Goal: Information Seeking & Learning: Learn about a topic

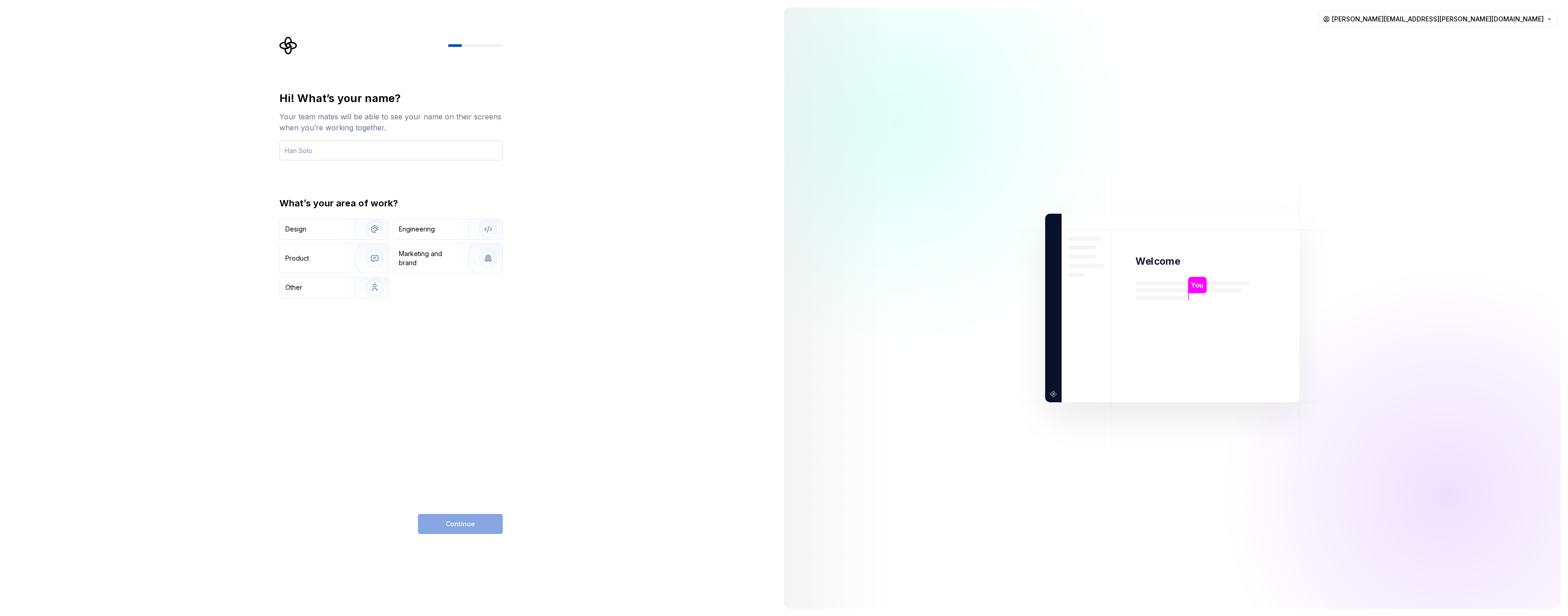
click at [442, 151] on input "text" at bounding box center [391, 150] width 223 height 20
type input "[PERSON_NAME]"
click at [497, 233] on img "button" at bounding box center [482, 229] width 58 height 61
click at [477, 514] on button "Continue" at bounding box center [460, 524] width 85 height 20
click at [481, 514] on div "Continue" at bounding box center [460, 524] width 85 height 20
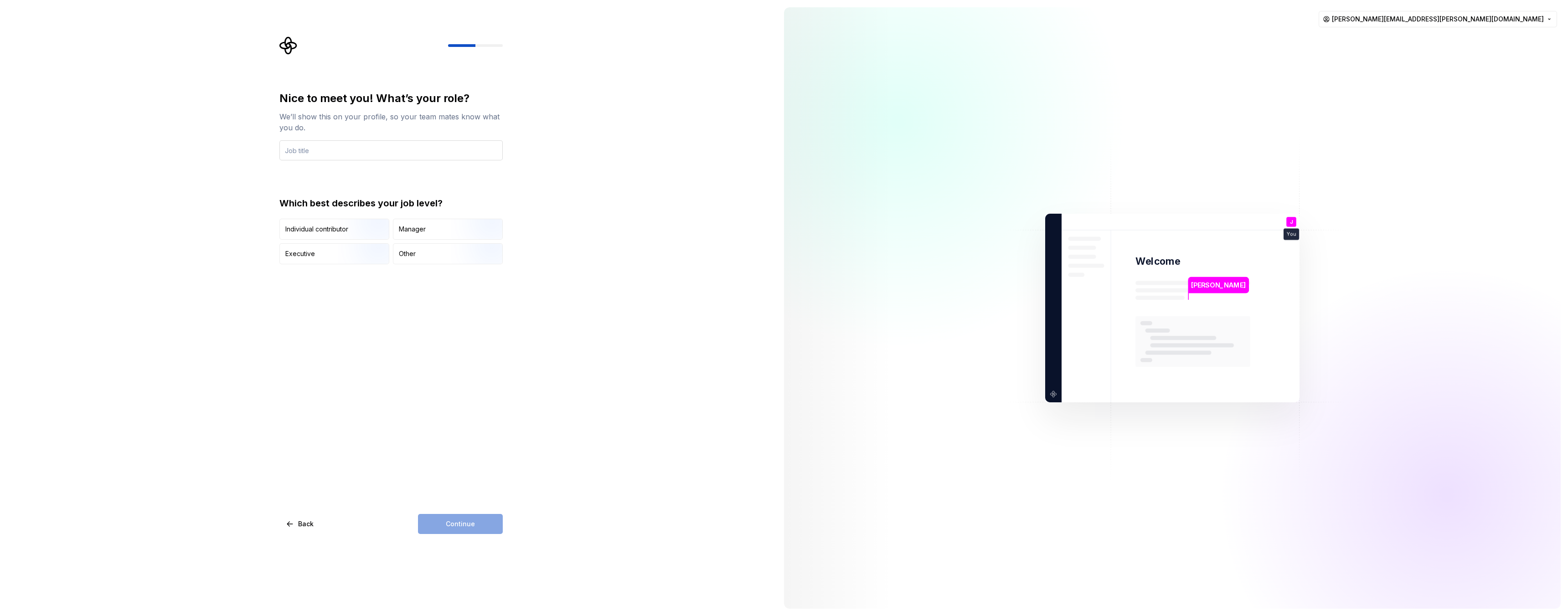
click at [422, 157] on input "text" at bounding box center [391, 150] width 223 height 20
type input "Software Engineer"
drag, startPoint x: 514, startPoint y: 321, endPoint x: 474, endPoint y: 293, distance: 48.8
click at [514, 321] on div "Nice to meet you! What’s your role? We’ll show this on your profile, so your te…" at bounding box center [388, 308] width 777 height 616
click at [356, 234] on img "button" at bounding box center [367, 240] width 58 height 61
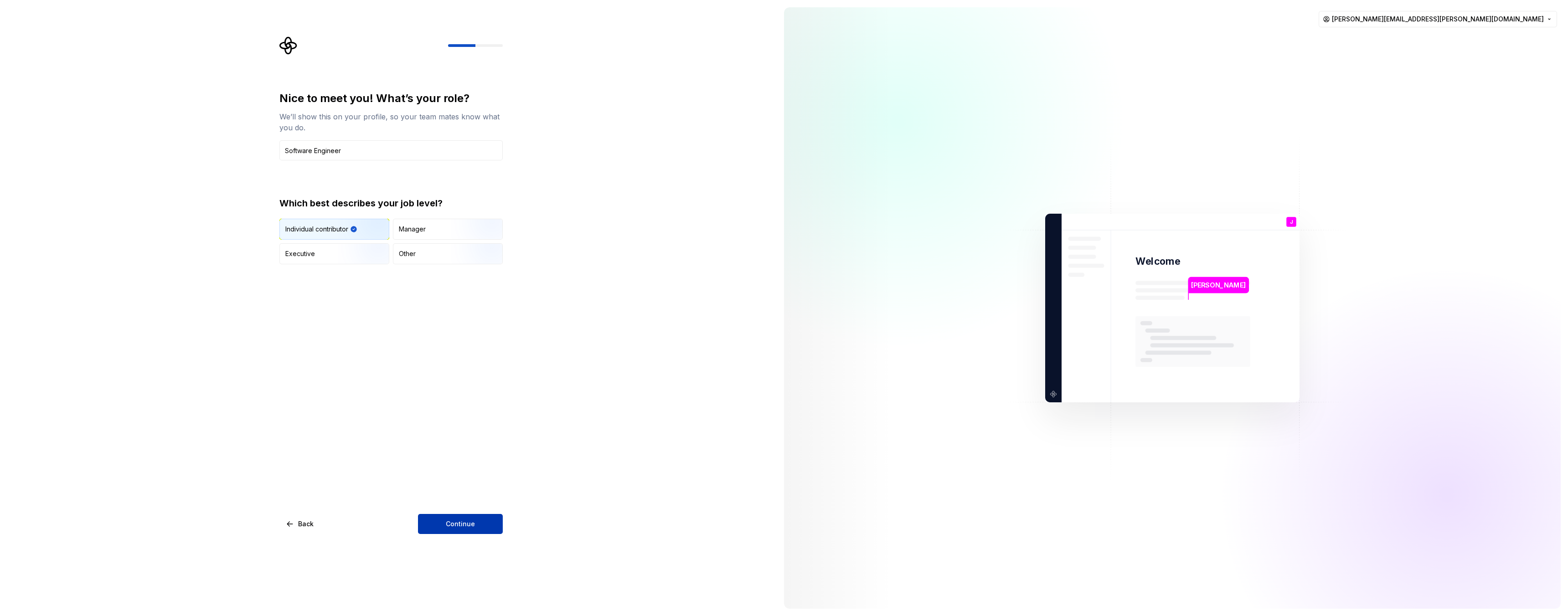
click at [487, 517] on button "Continue" at bounding box center [460, 524] width 85 height 20
click at [398, 250] on div "10,000+" at bounding box center [445, 248] width 116 height 9
click at [396, 239] on div at bounding box center [391, 236] width 9 height 9
click at [395, 237] on div at bounding box center [391, 236] width 9 height 9
click at [394, 236] on button "5,000 - 9,999" at bounding box center [391, 236] width 7 height 7
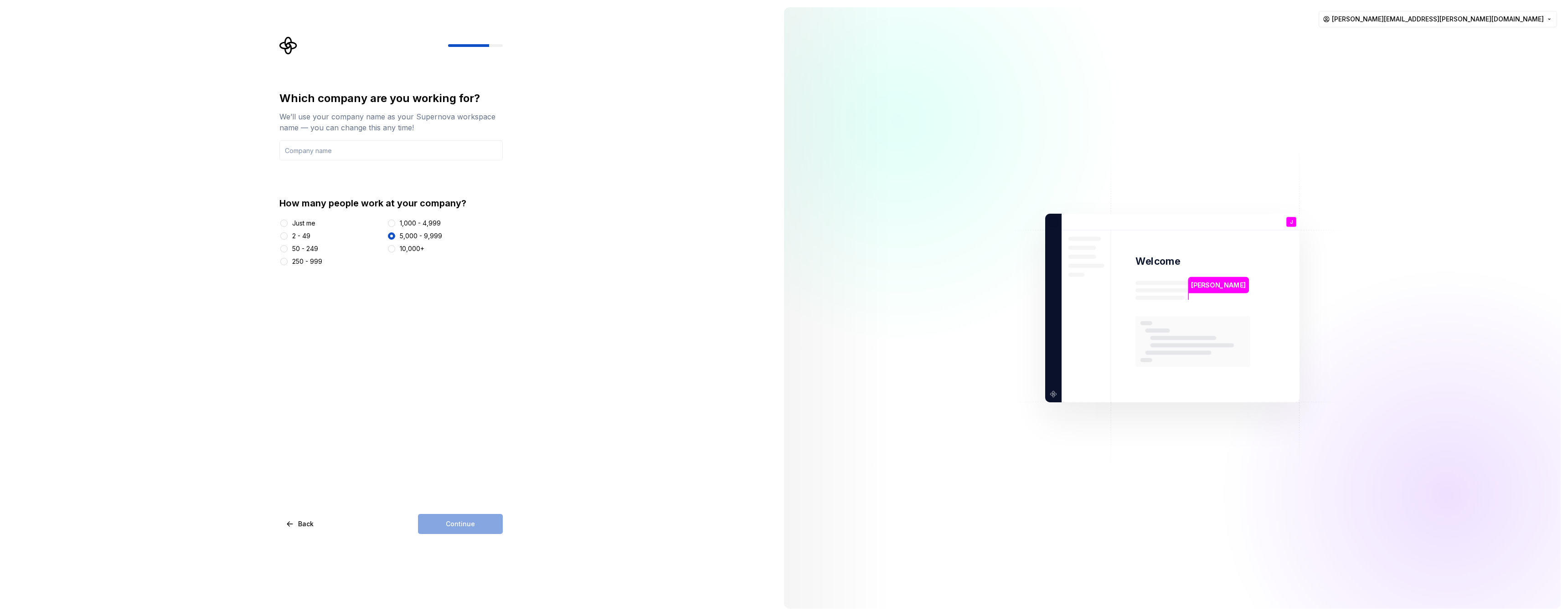
click at [484, 523] on div "Continue" at bounding box center [460, 524] width 85 height 20
click at [311, 153] on input "text" at bounding box center [391, 150] width 223 height 20
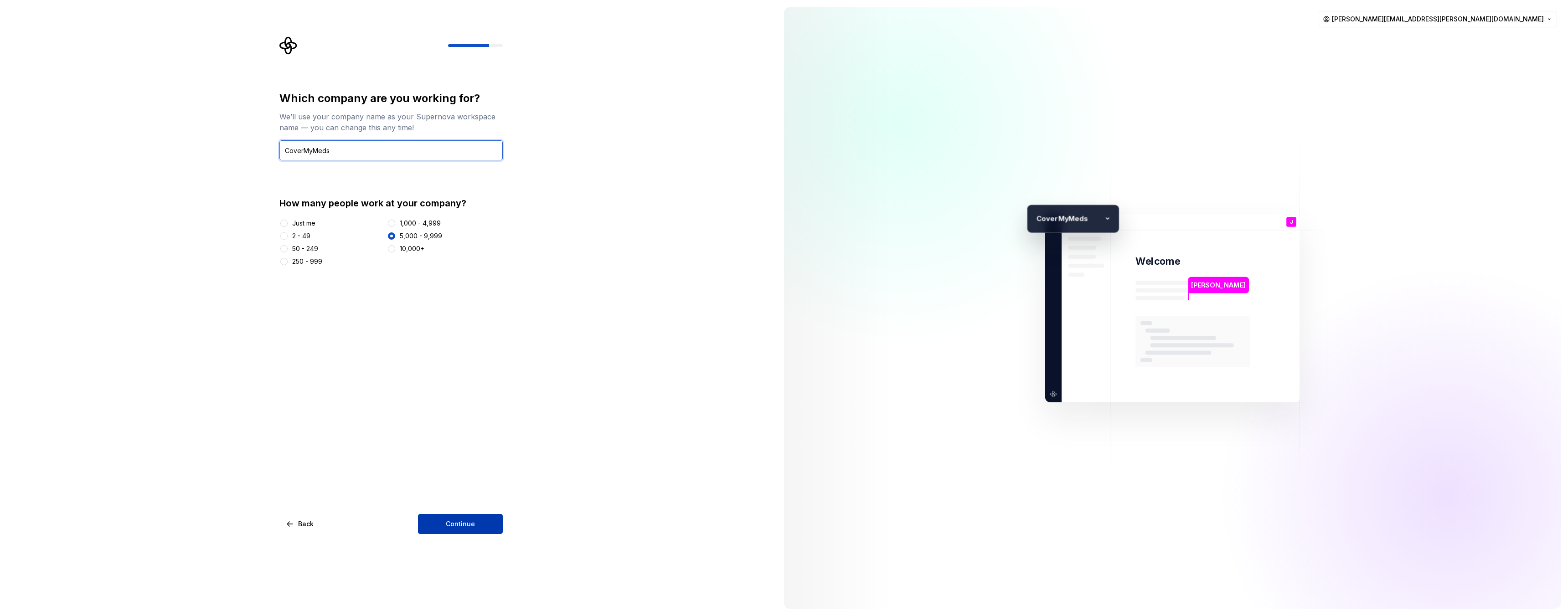
type input "CoverMyMeds"
click at [490, 528] on button "Continue" at bounding box center [460, 524] width 85 height 20
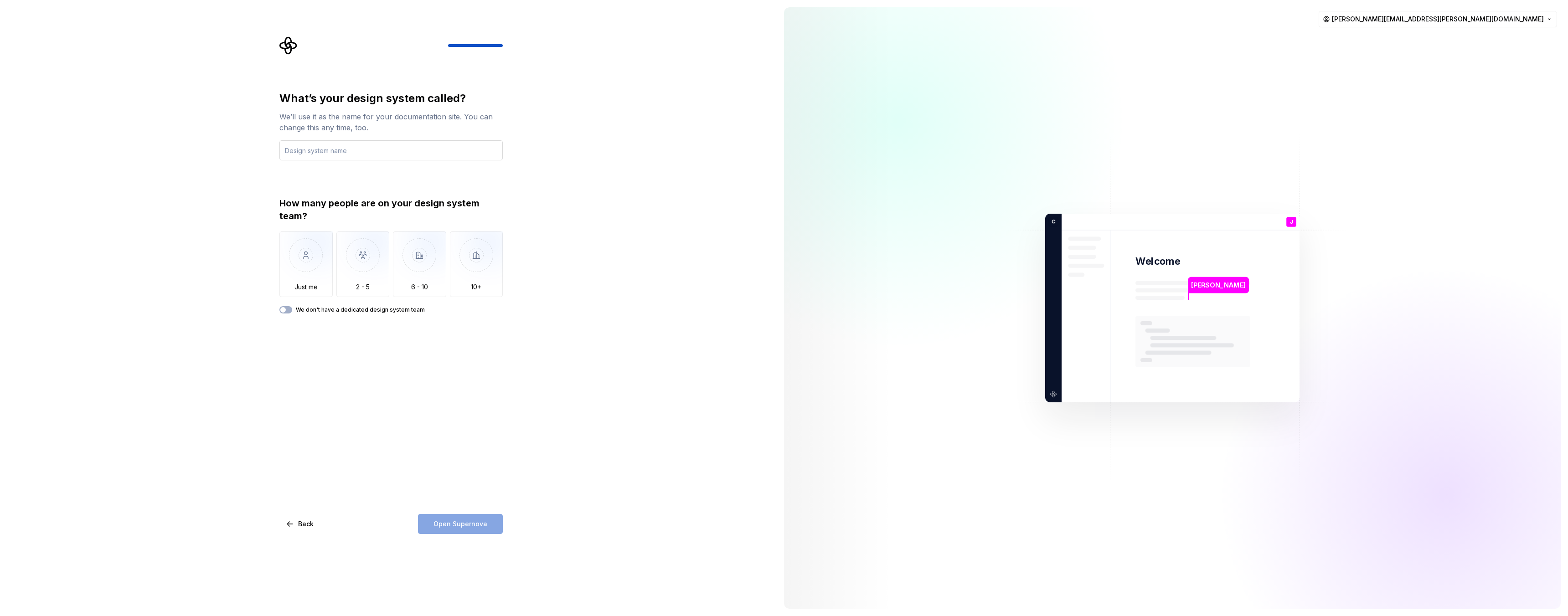
click at [365, 146] on input "text" at bounding box center [391, 150] width 223 height 20
drag, startPoint x: 502, startPoint y: 522, endPoint x: 491, endPoint y: 510, distance: 16.3
click at [502, 521] on div "Open Supernova" at bounding box center [460, 524] width 85 height 20
click at [351, 369] on div "What’s your design system called? We’ll use it as the name for your documentati…" at bounding box center [391, 313] width 223 height 443
click at [290, 311] on button "We don't have a dedicated design system team" at bounding box center [285, 310] width 13 height 7
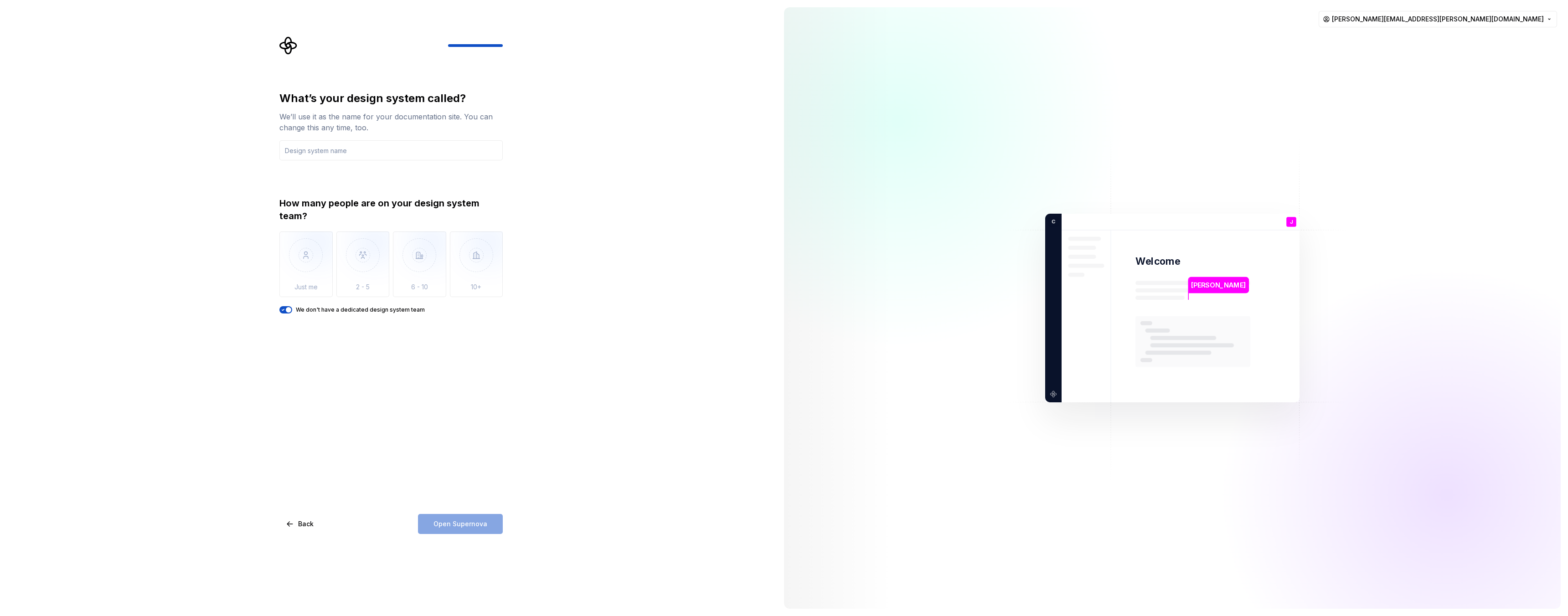
click at [477, 524] on div "Open Supernova" at bounding box center [460, 524] width 85 height 20
click at [349, 159] on input "text" at bounding box center [391, 150] width 223 height 20
type input "help"
click at [485, 523] on span "Open Supernova" at bounding box center [460, 524] width 54 height 9
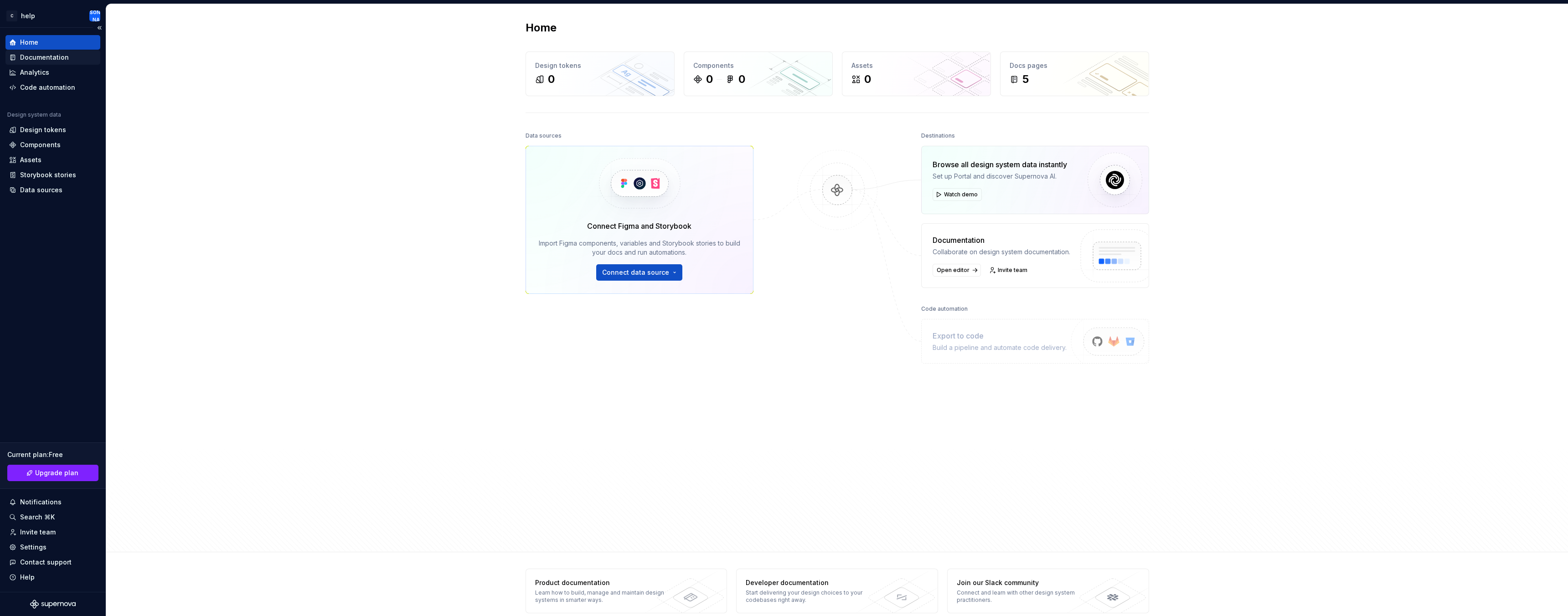
click at [69, 57] on div "Documentation" at bounding box center [53, 57] width 88 height 9
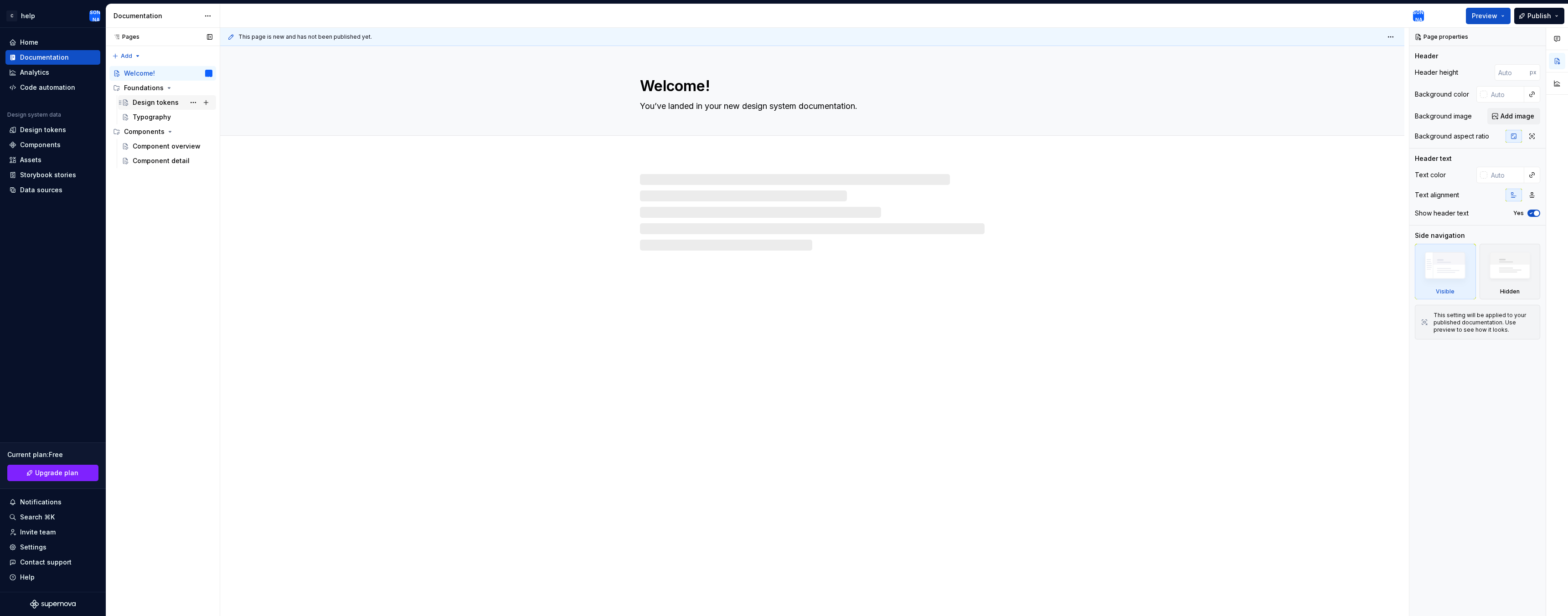
click at [179, 102] on div "Design tokens" at bounding box center [172, 102] width 80 height 13
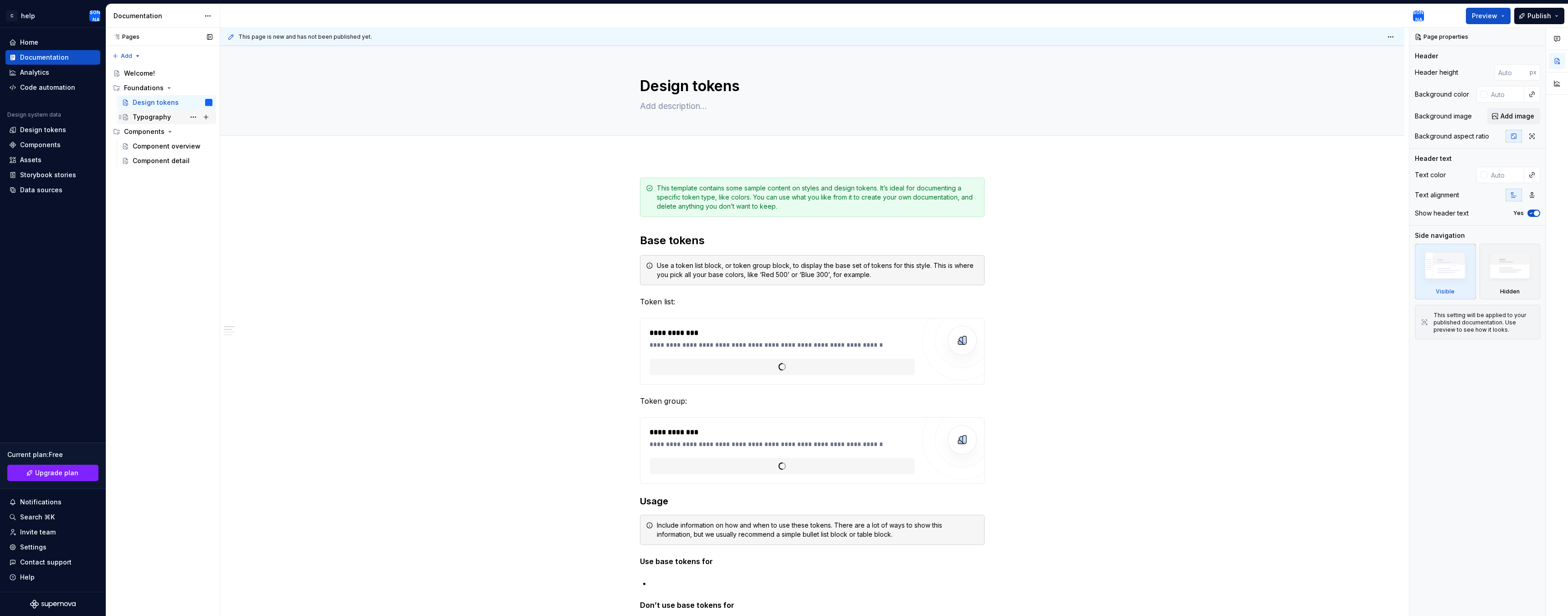
click at [178, 117] on div "Typography" at bounding box center [172, 117] width 80 height 13
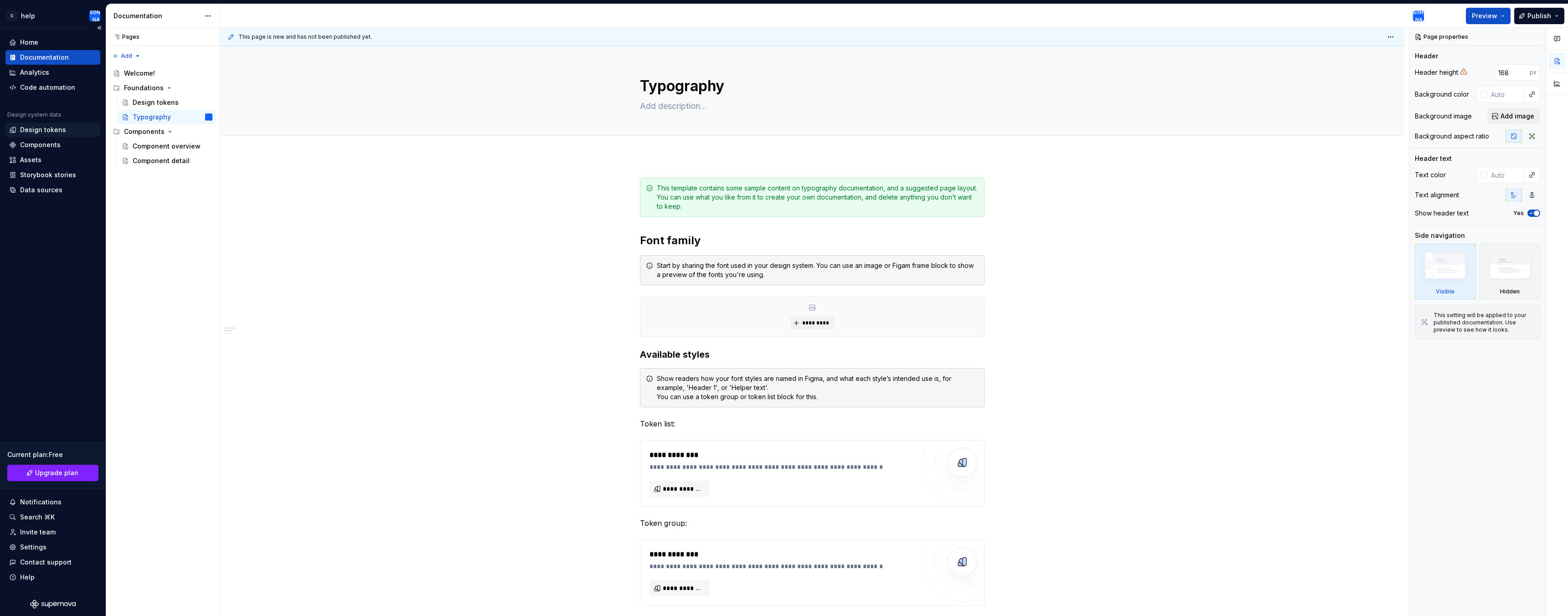
type textarea "*"
click at [66, 129] on div "Design tokens" at bounding box center [53, 130] width 88 height 9
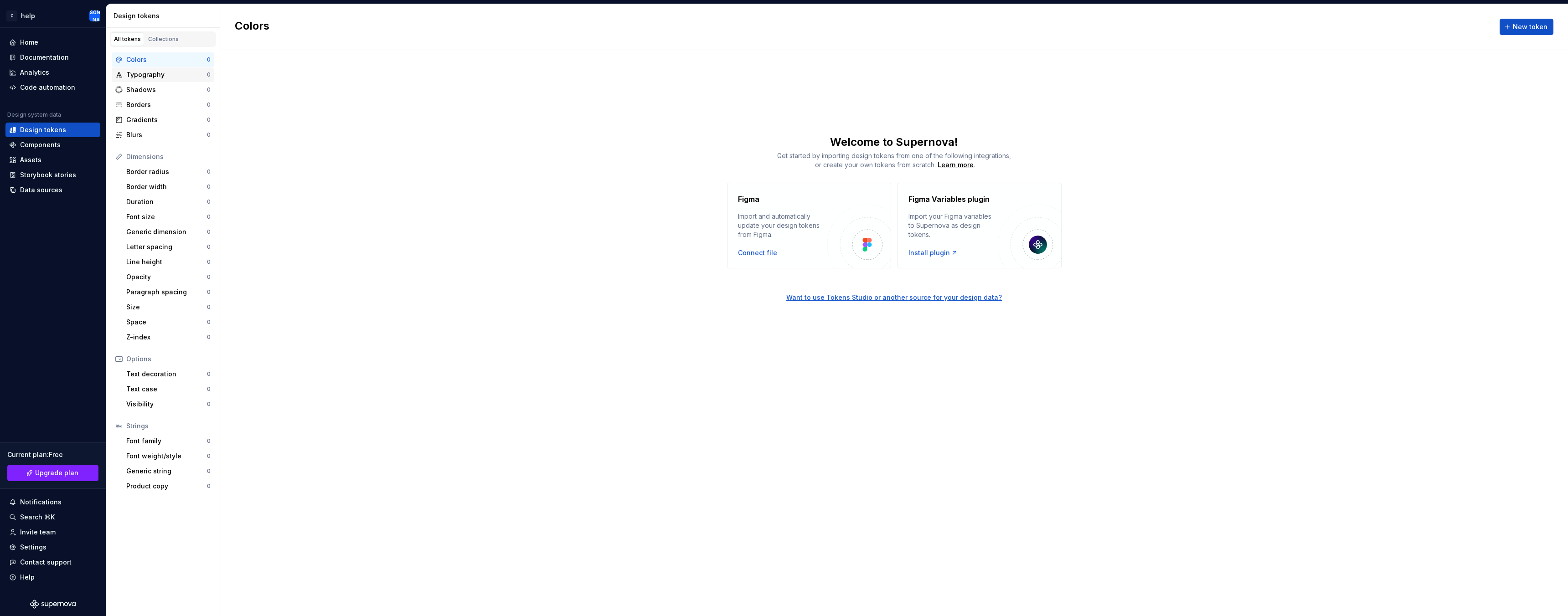
click at [156, 75] on div "Typography" at bounding box center [166, 74] width 81 height 9
click at [157, 96] on div "Shadows 0" at bounding box center [163, 90] width 102 height 15
click at [159, 106] on div "Borders" at bounding box center [166, 105] width 81 height 9
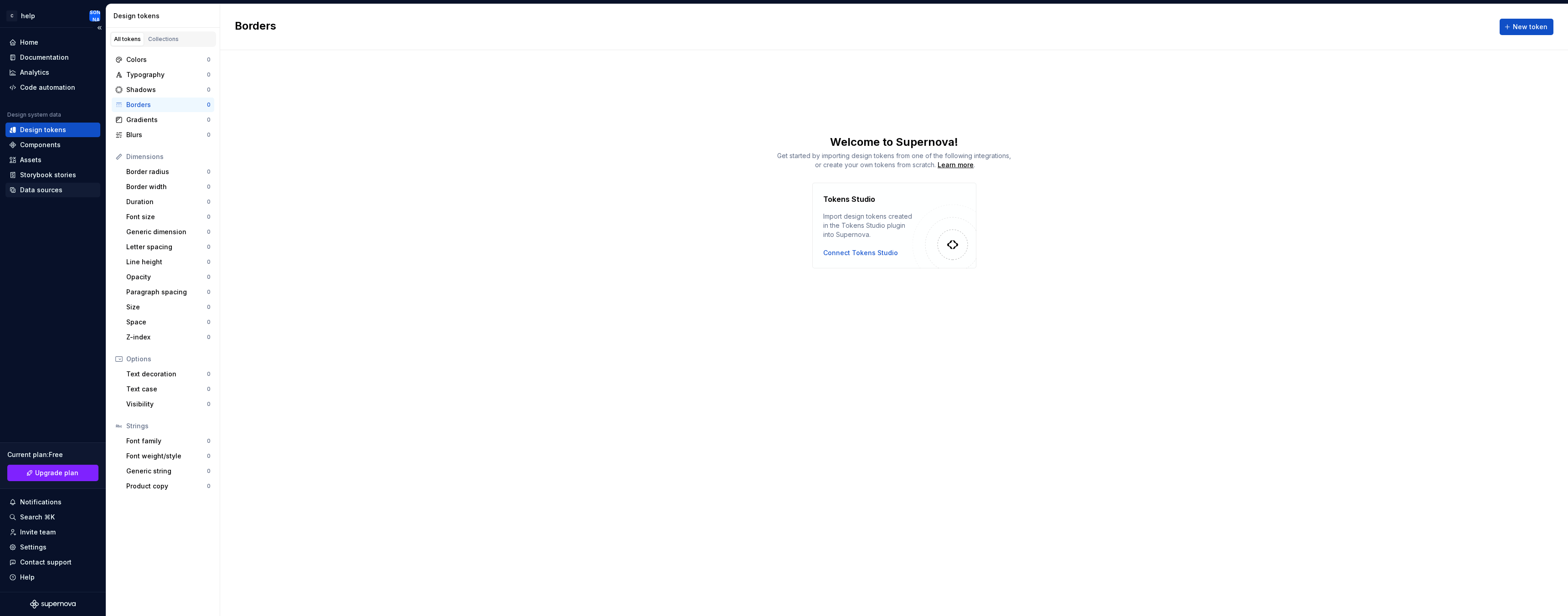
click at [61, 187] on div "Data sources" at bounding box center [53, 190] width 88 height 9
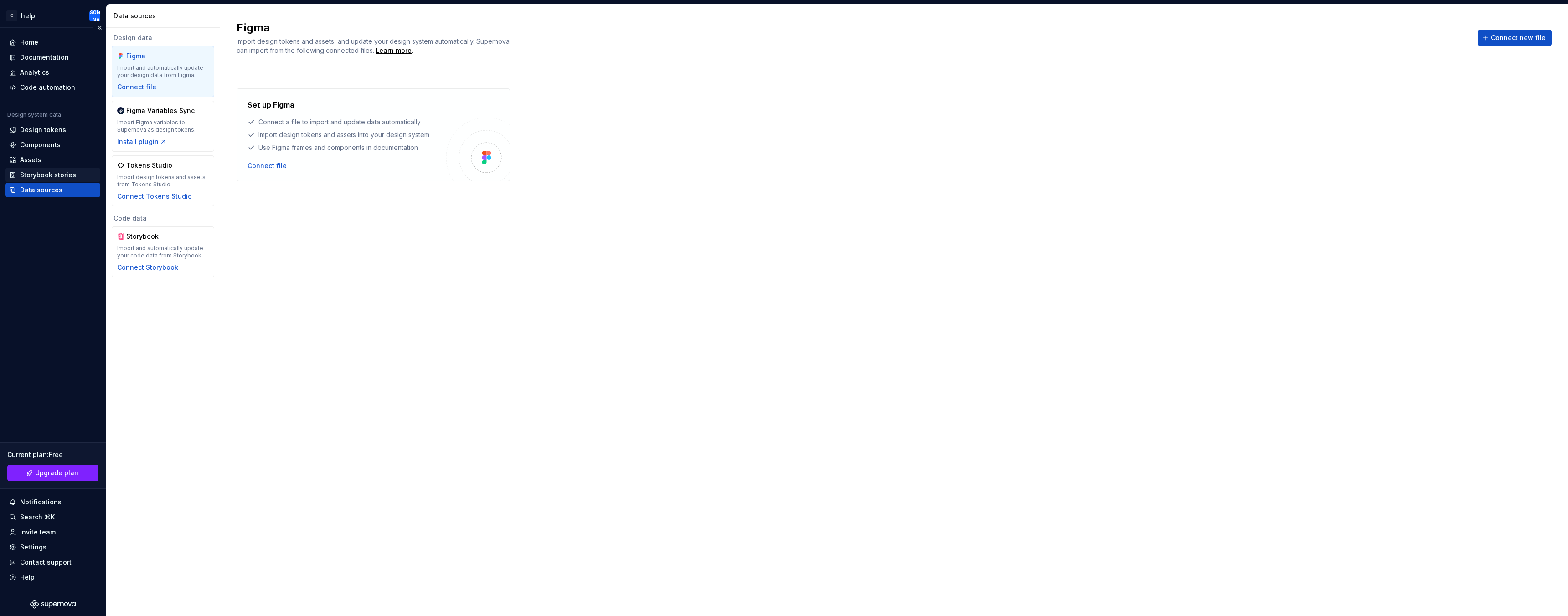
click at [63, 166] on div "Assets" at bounding box center [53, 160] width 95 height 15
click at [48, 143] on div "Components" at bounding box center [40, 145] width 41 height 9
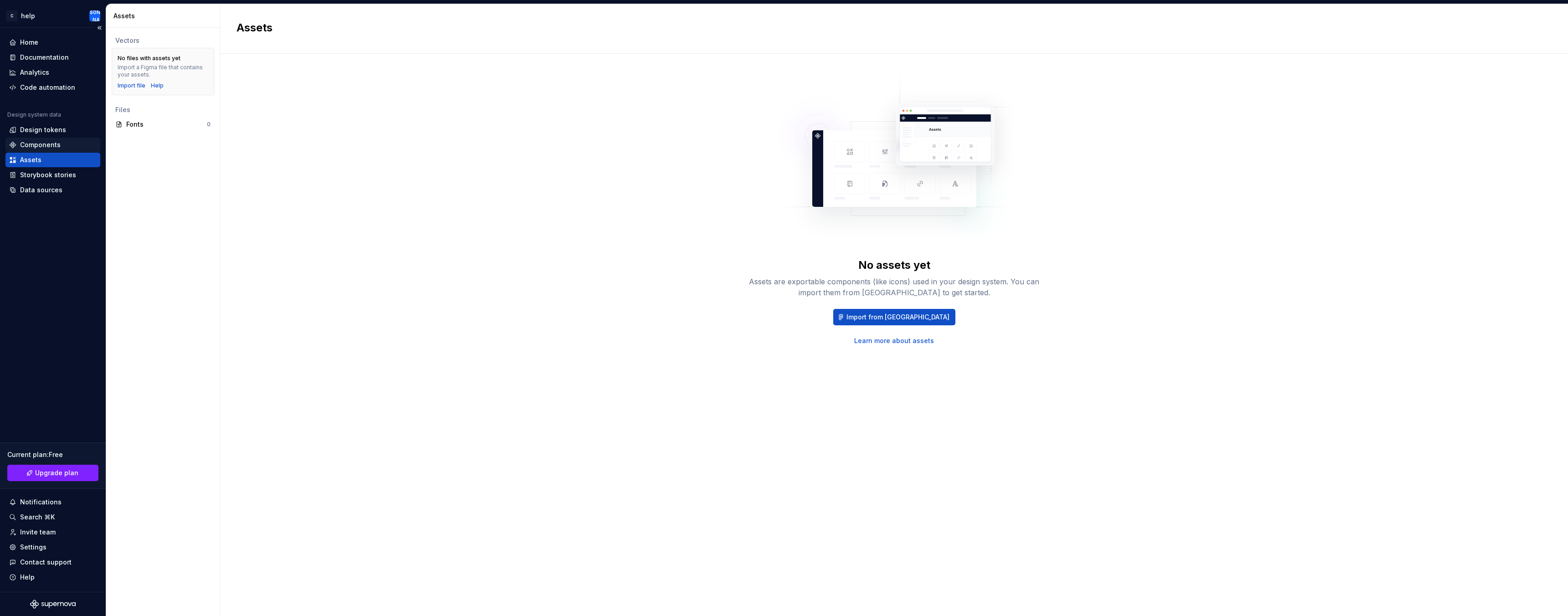
click at [88, 144] on div "Components" at bounding box center [53, 145] width 88 height 9
